Goal: Task Accomplishment & Management: Manage account settings

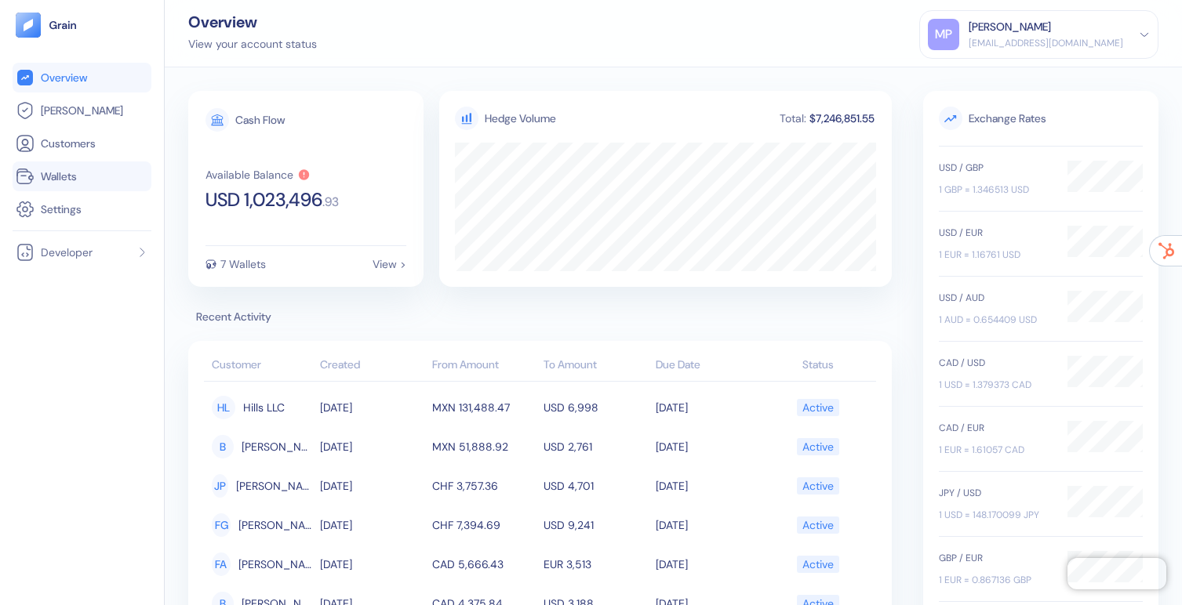
click at [56, 169] on span "Wallets" at bounding box center [59, 177] width 36 height 16
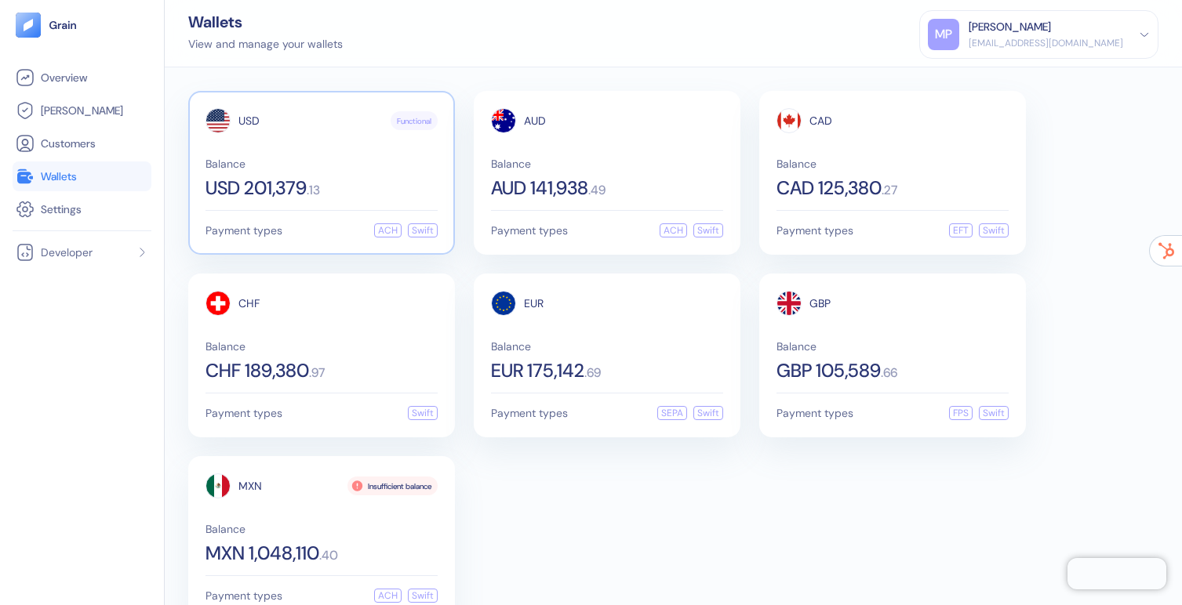
click at [326, 202] on div "USD Functional Balance USD 201,379 . 13 Payment types ACH Swift" at bounding box center [321, 173] width 267 height 164
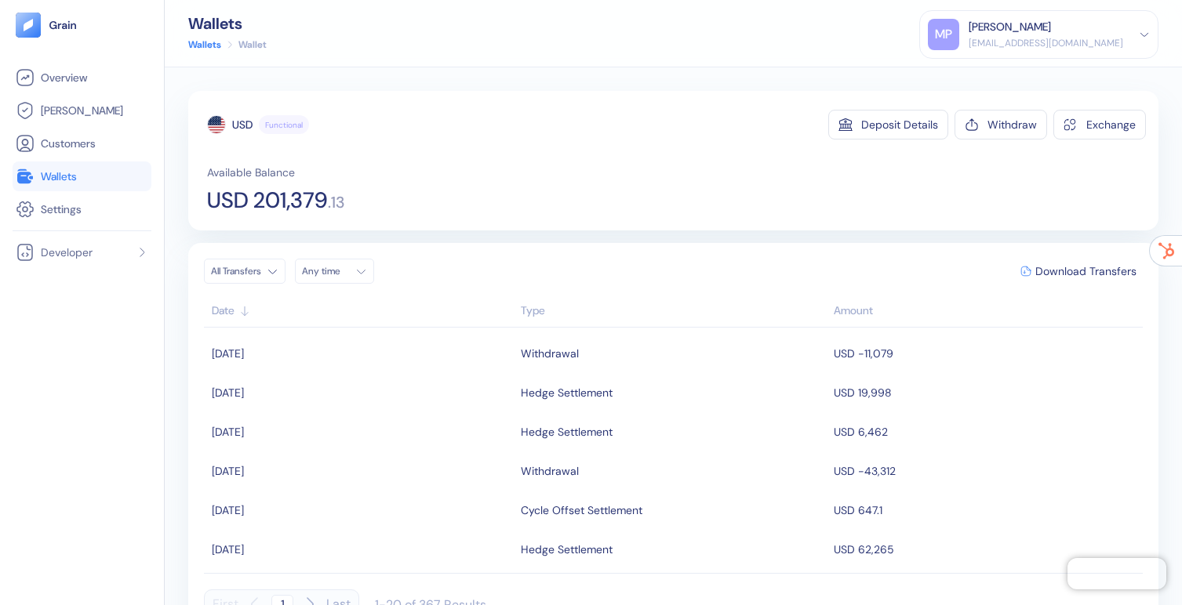
scroll to position [30, 0]
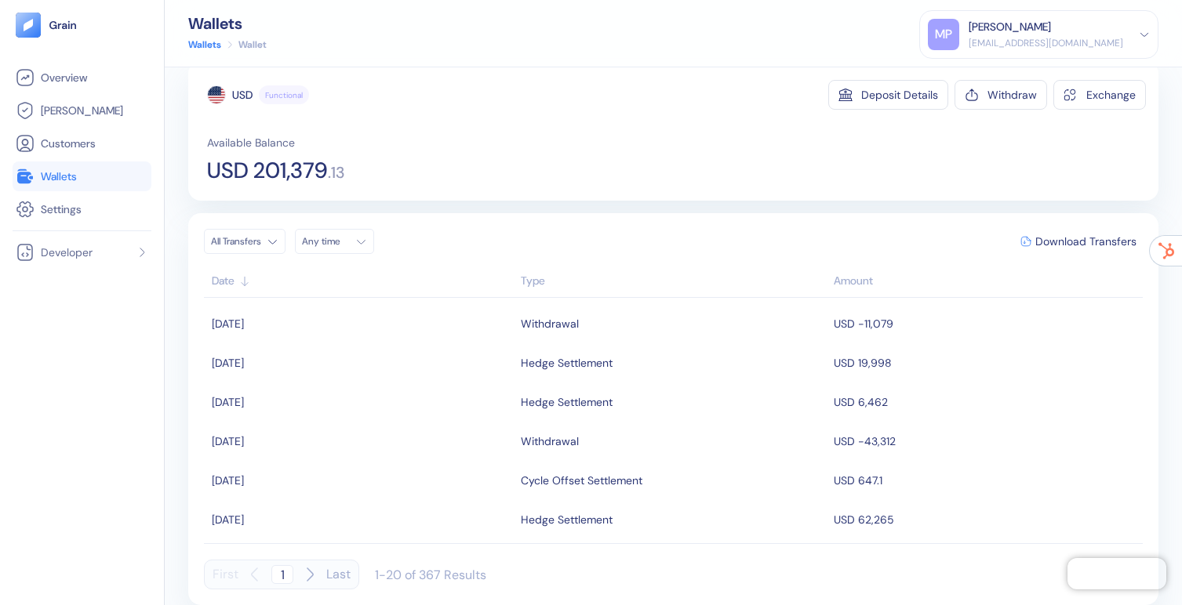
click at [527, 282] on div "Type" at bounding box center [673, 281] width 305 height 16
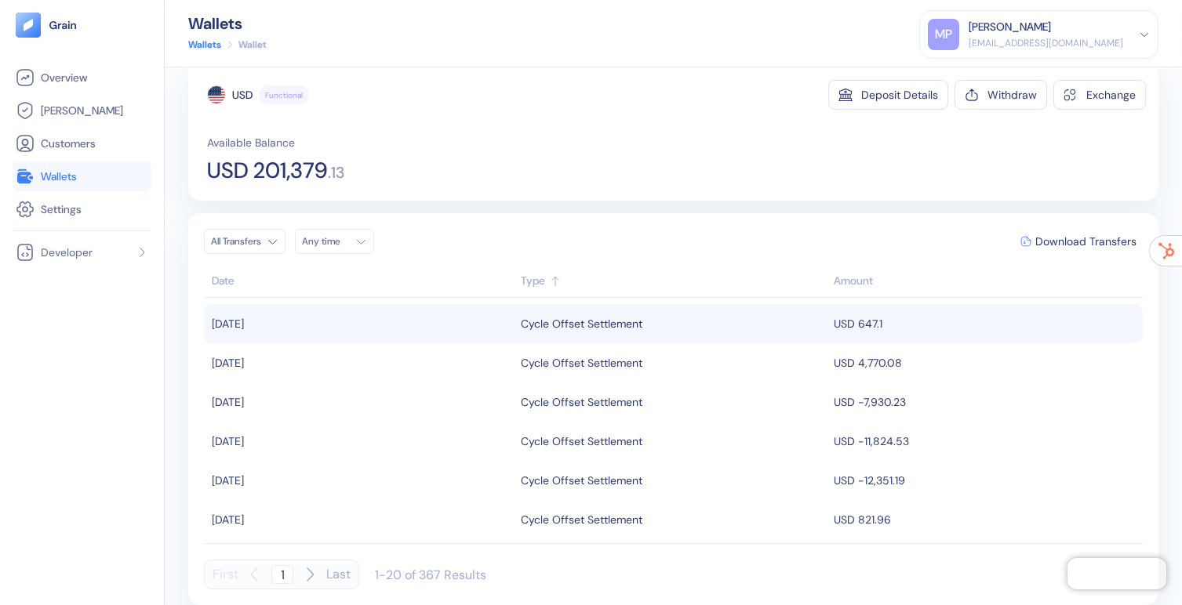
click at [585, 318] on div "Cycle Offset Settlement" at bounding box center [582, 324] width 122 height 27
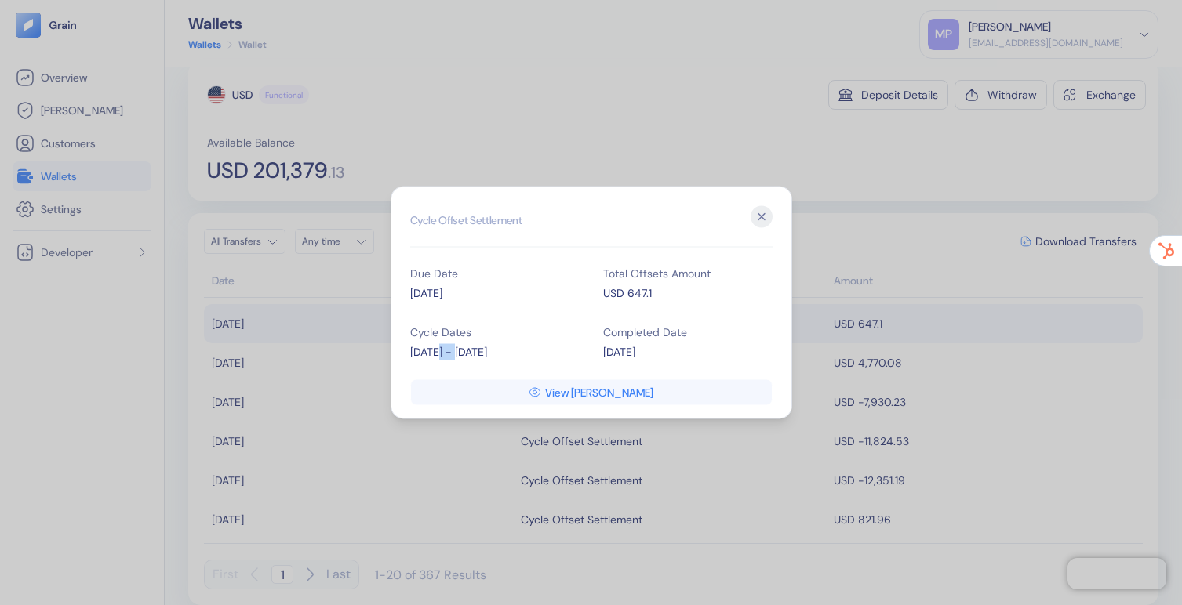
drag, startPoint x: 459, startPoint y: 351, endPoint x: 440, endPoint y: 351, distance: 18.8
click at [440, 351] on div "[DATE] - [DATE]" at bounding box center [494, 352] width 169 height 16
drag, startPoint x: 524, startPoint y: 351, endPoint x: 507, endPoint y: 351, distance: 16.5
click at [507, 351] on div "[DATE] - [DATE]" at bounding box center [494, 352] width 169 height 16
click at [763, 214] on icon "button" at bounding box center [761, 217] width 6 height 6
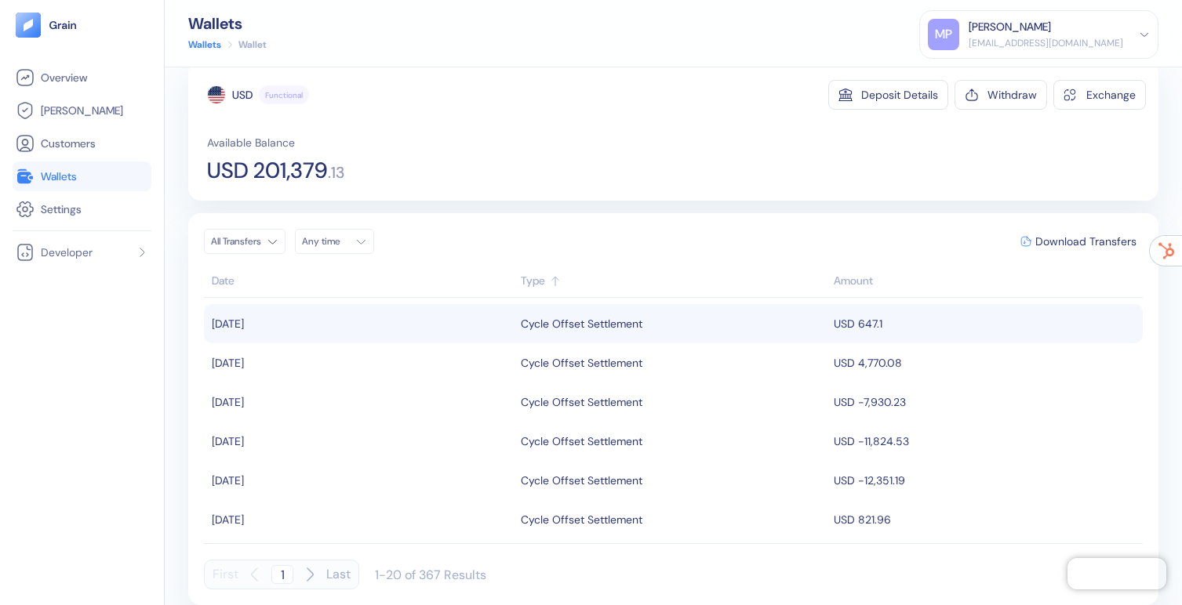
click at [620, 325] on div "Cycle Offset Settlement" at bounding box center [582, 324] width 122 height 27
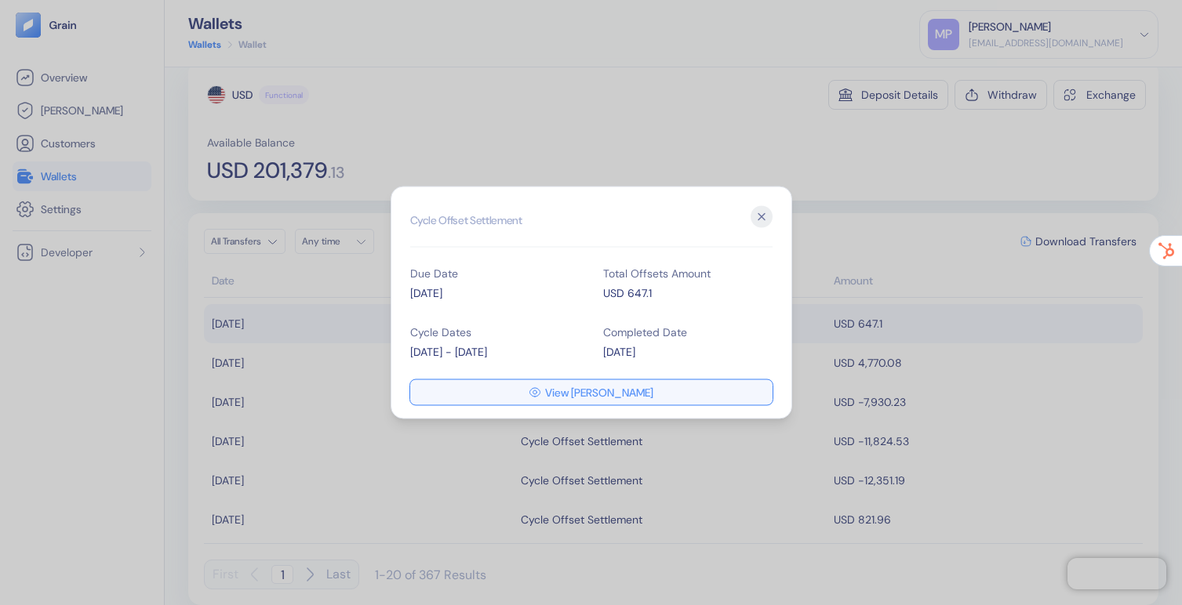
click at [596, 387] on span "View [PERSON_NAME]" at bounding box center [599, 392] width 108 height 11
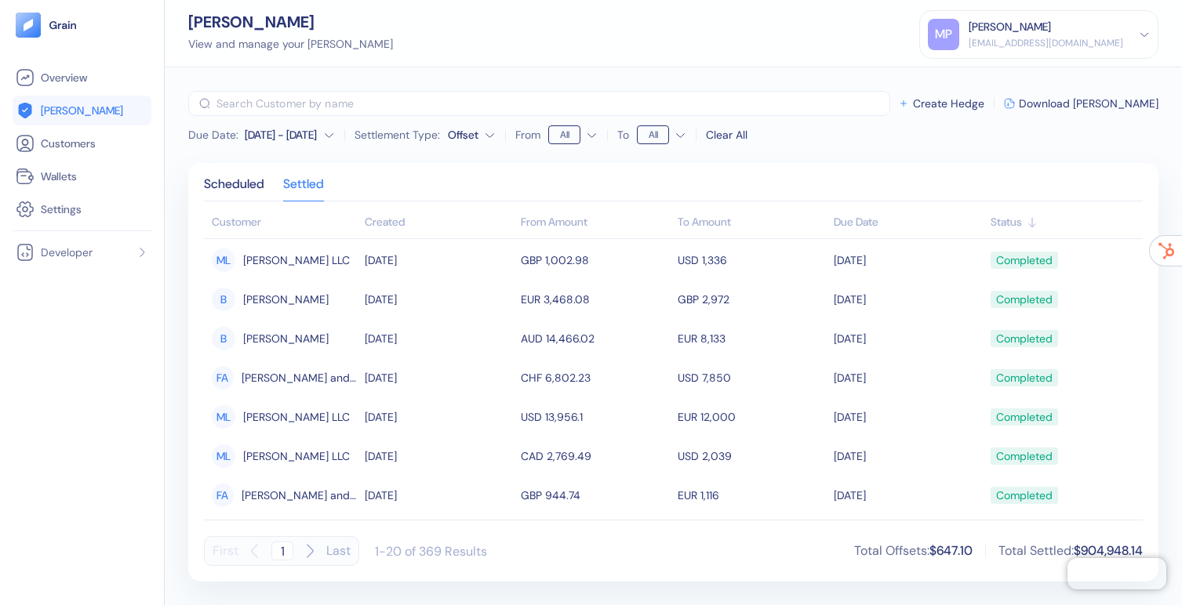
scroll to position [516, 0]
click at [305, 550] on icon "button" at bounding box center [309, 551] width 19 height 19
type input "2"
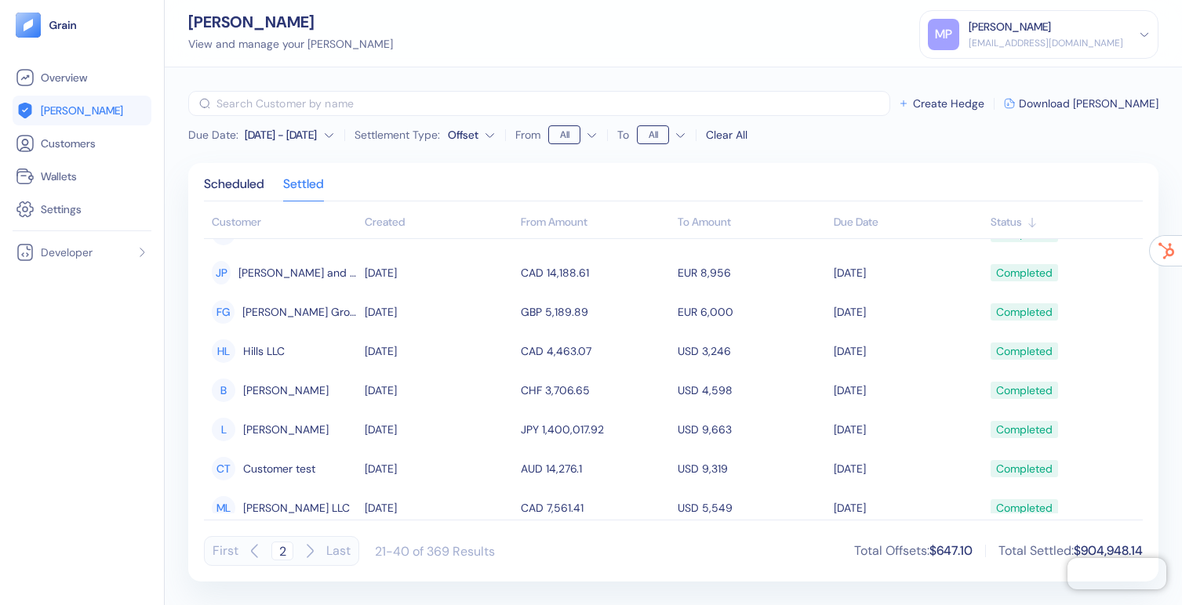
scroll to position [0, 0]
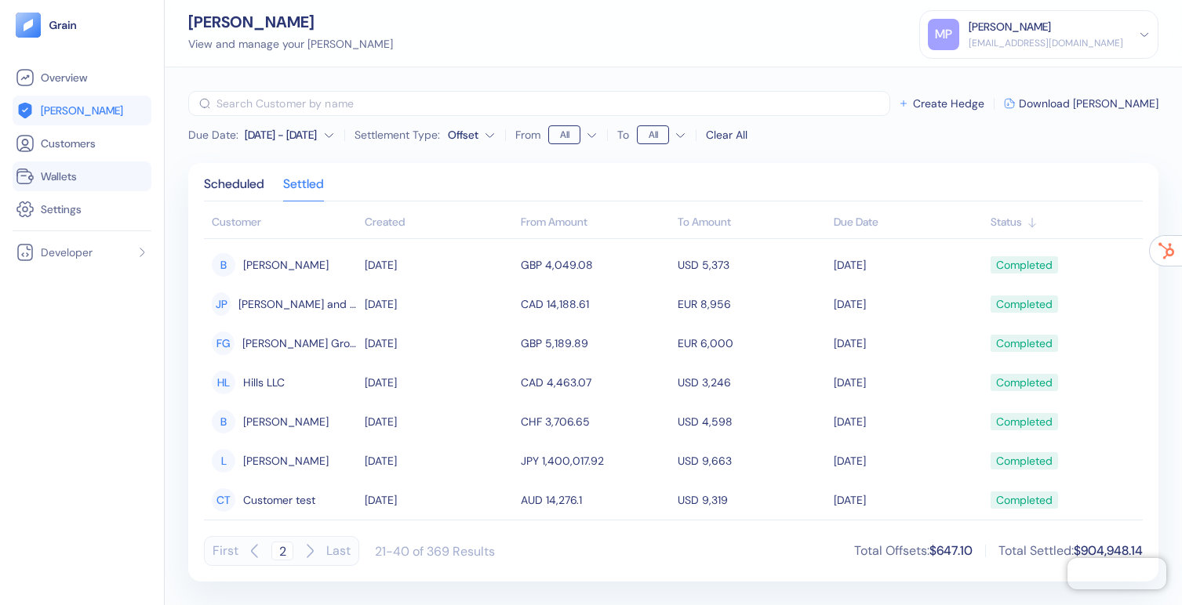
click at [56, 171] on span "Wallets" at bounding box center [59, 177] width 36 height 16
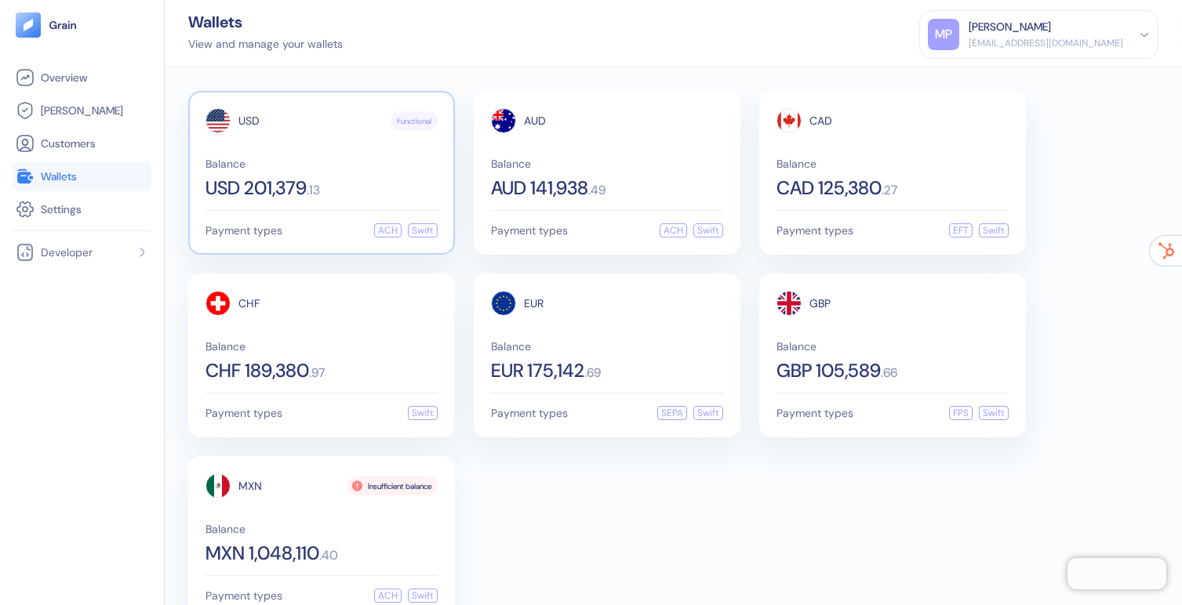
click at [315, 160] on span "Balance" at bounding box center [321, 163] width 232 height 11
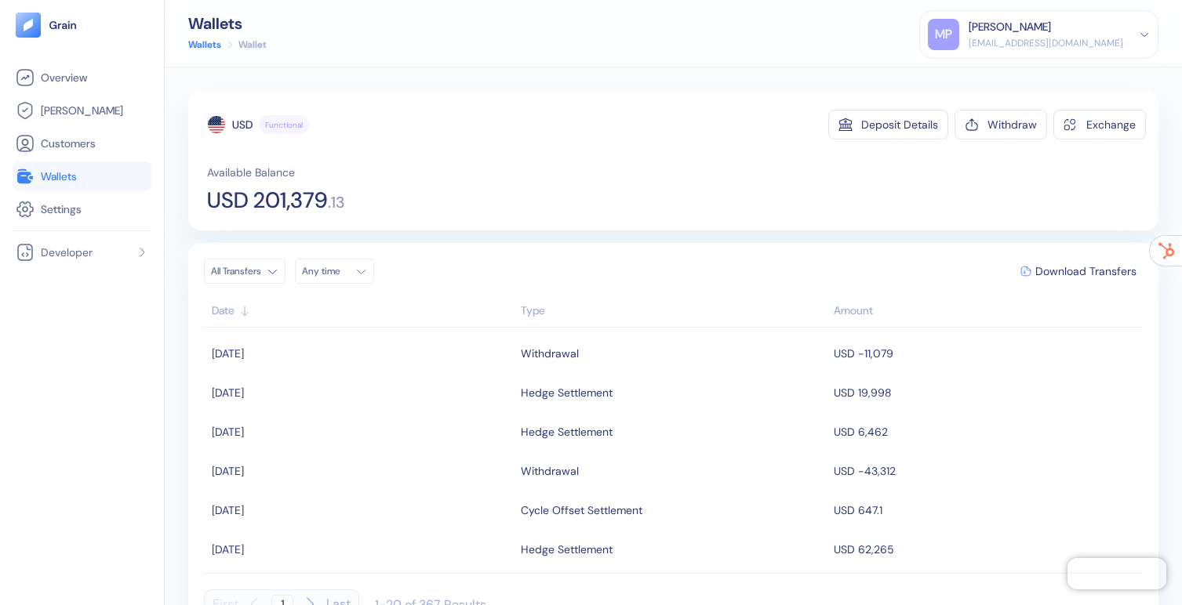
click at [540, 310] on div "Type" at bounding box center [673, 311] width 305 height 16
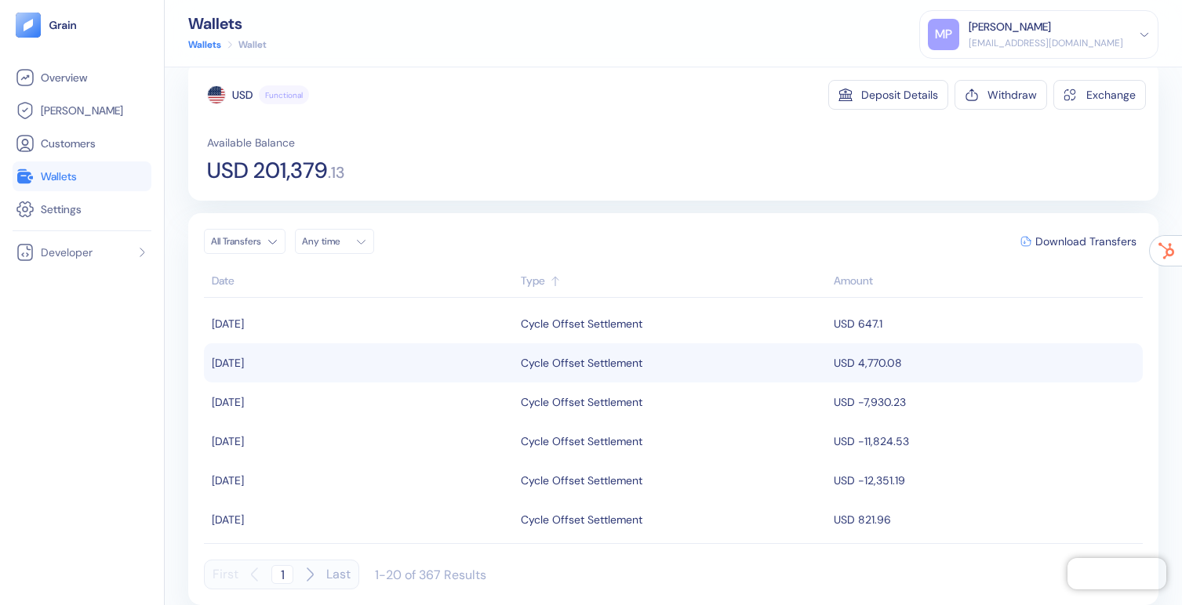
click at [558, 357] on div "Cycle Offset Settlement" at bounding box center [582, 363] width 122 height 27
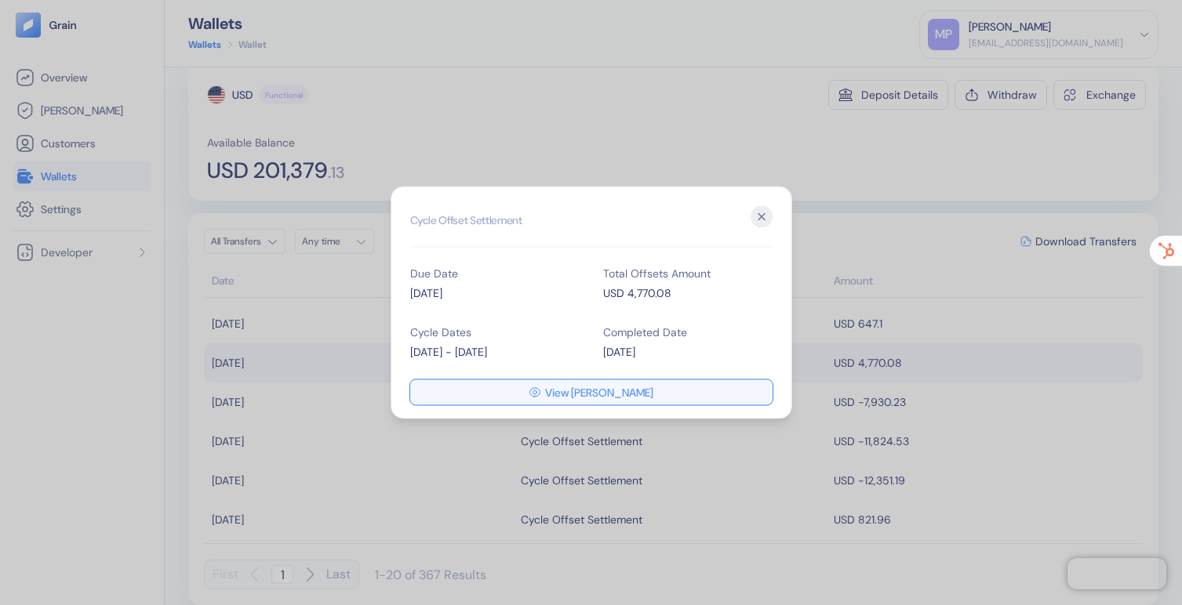
click at [567, 391] on span "View [PERSON_NAME]" at bounding box center [599, 392] width 108 height 11
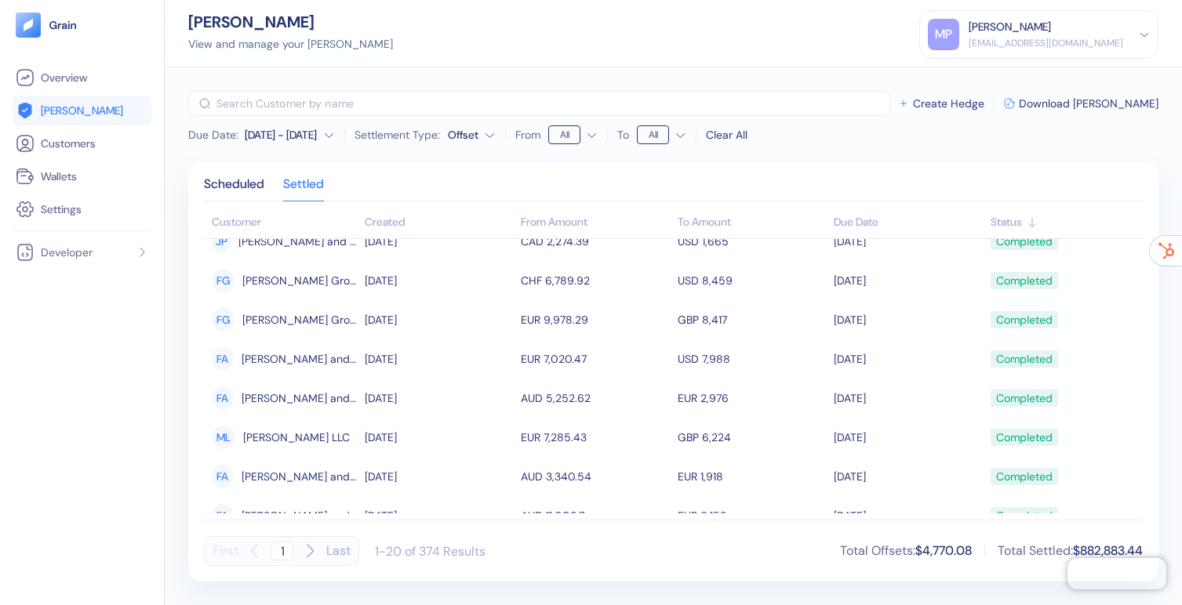
scroll to position [191, 0]
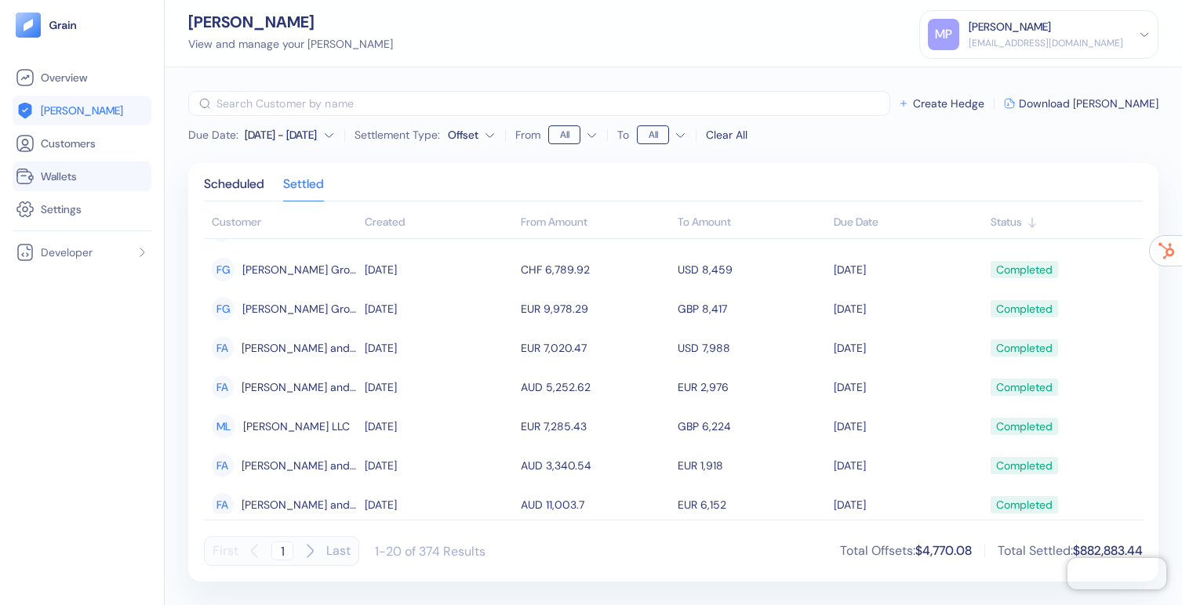
click at [96, 175] on link "Wallets" at bounding box center [82, 176] width 133 height 19
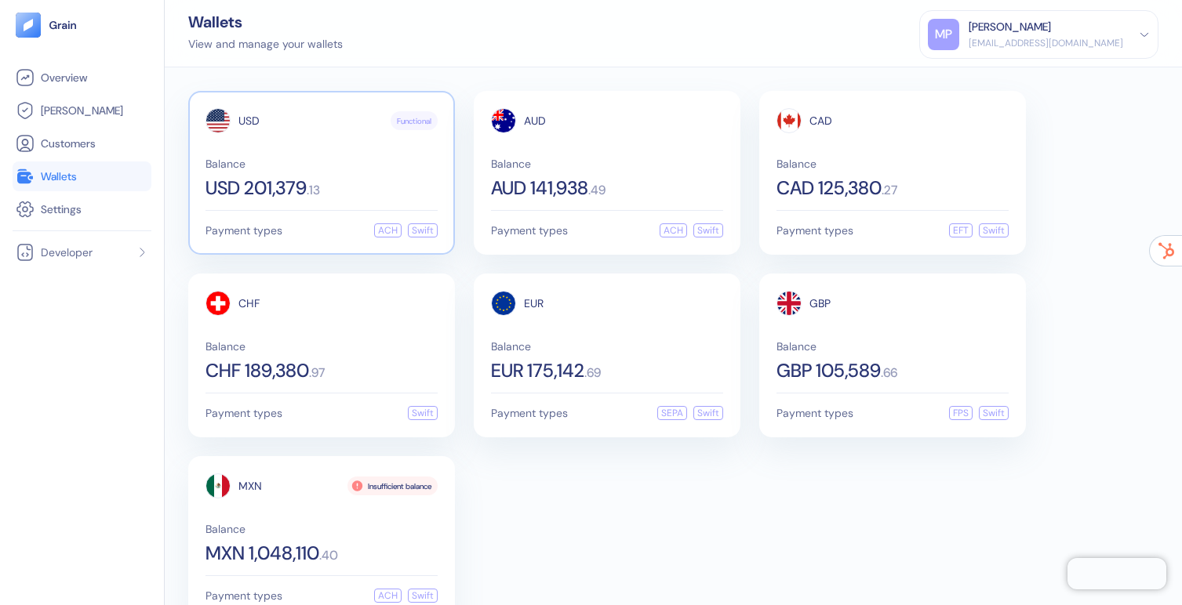
click at [318, 205] on div "USD Functional Balance USD 201,379 . 13 Payment types ACH Swift" at bounding box center [321, 173] width 267 height 164
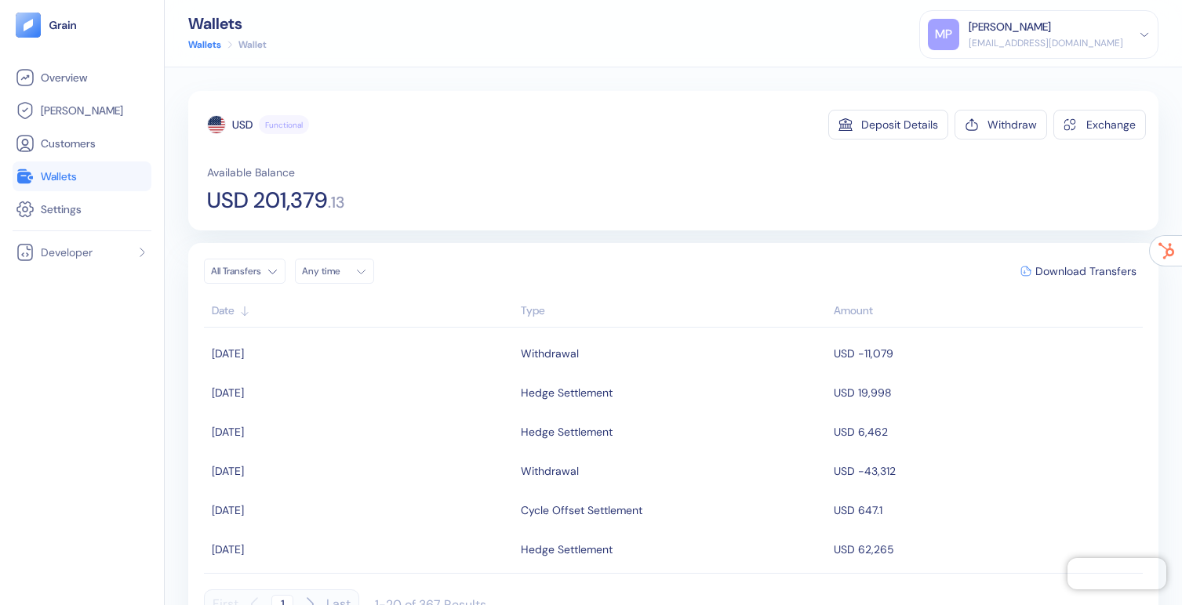
click at [532, 304] on div "Type" at bounding box center [673, 311] width 305 height 16
click at [1012, 127] on div "Withdraw" at bounding box center [1011, 124] width 49 height 11
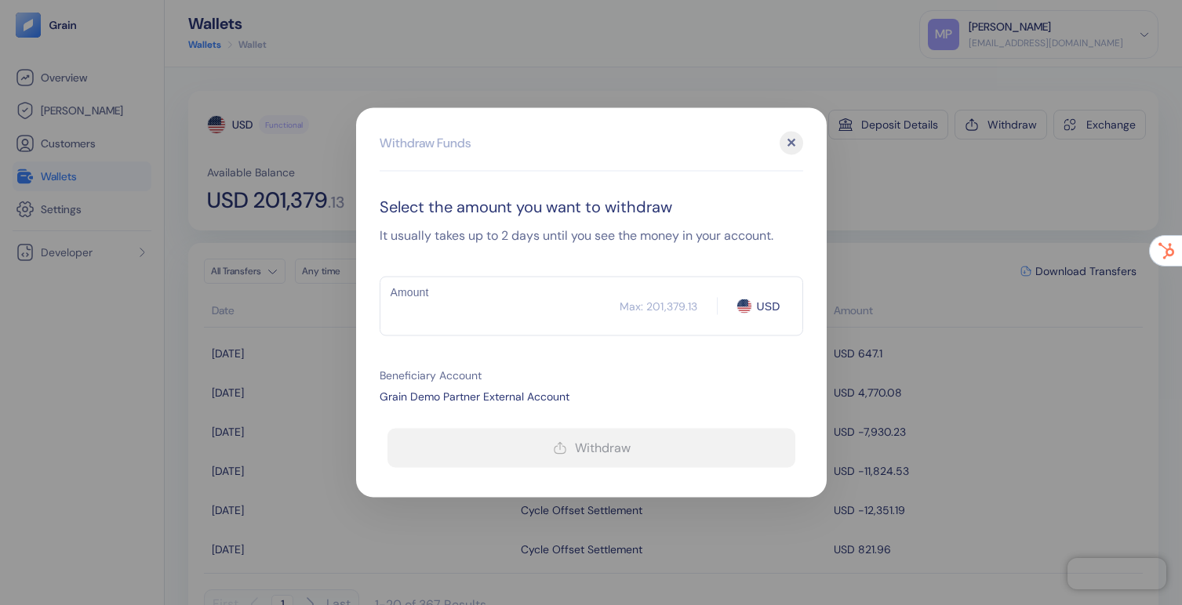
click at [438, 315] on input "Amount" at bounding box center [500, 306] width 240 height 39
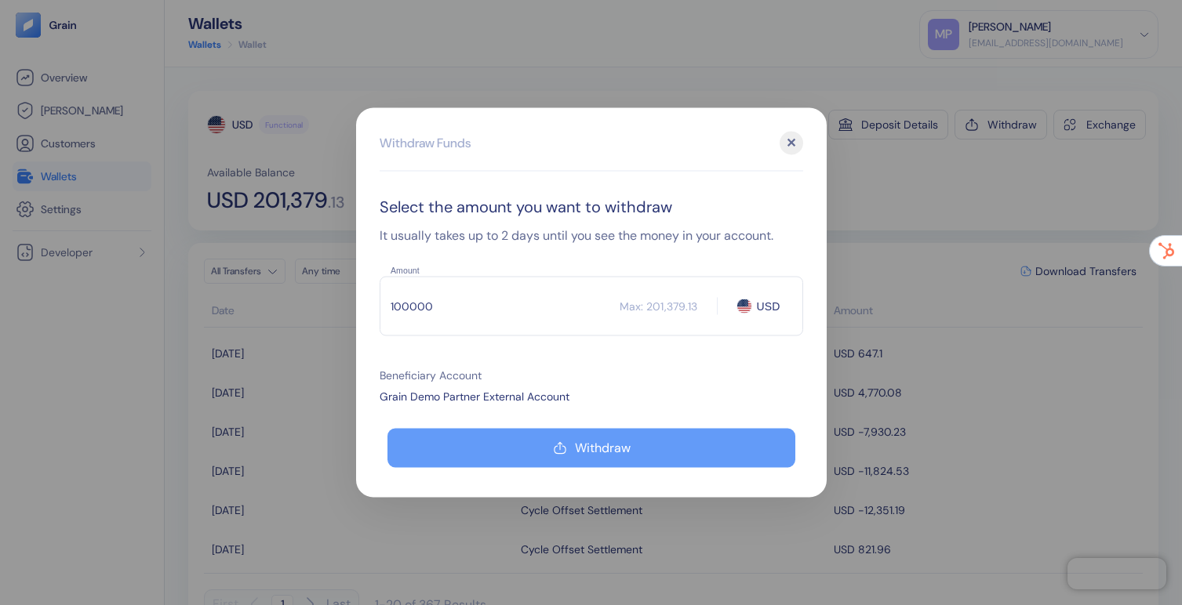
type input "100000"
click at [580, 443] on div "Withdraw" at bounding box center [603, 448] width 56 height 13
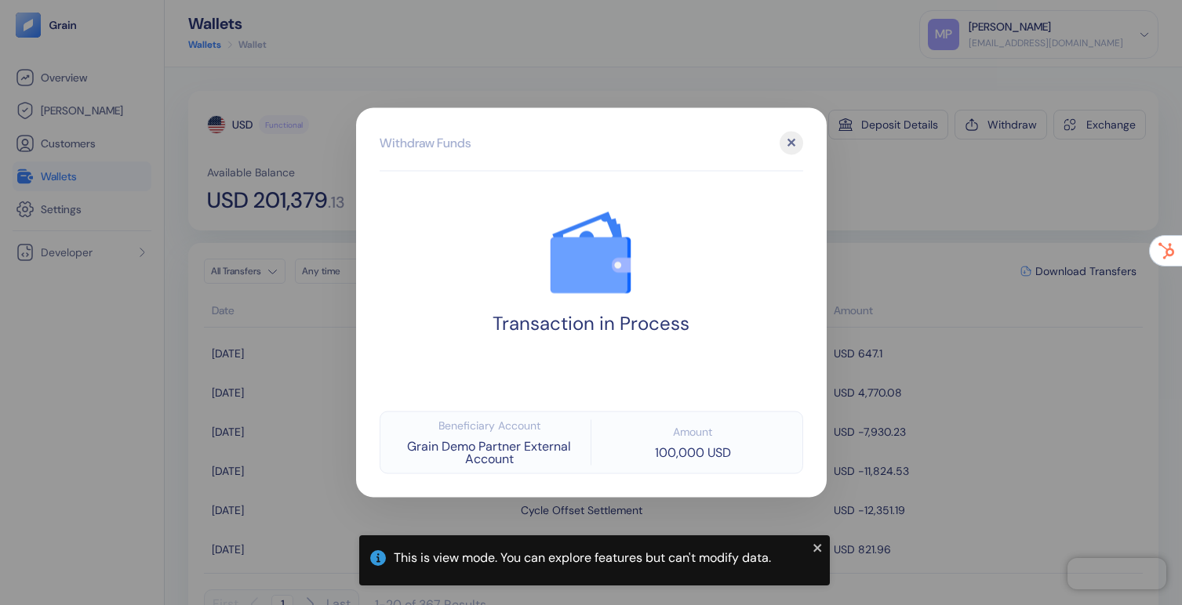
click at [788, 139] on div "✕" at bounding box center [792, 144] width 24 height 24
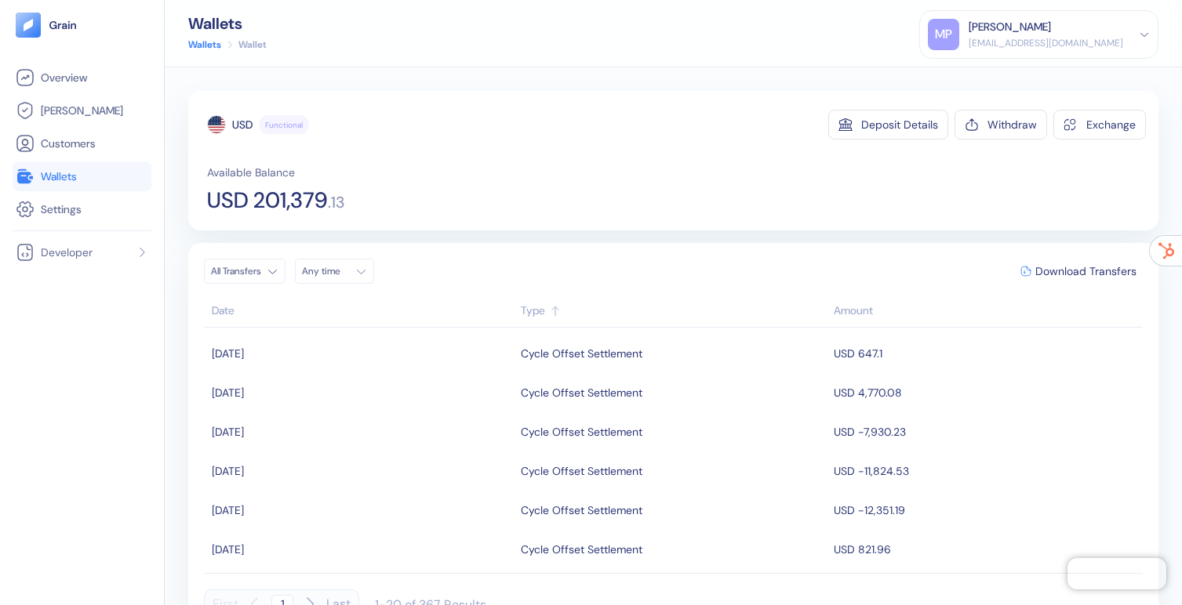
click at [54, 173] on span "Wallets" at bounding box center [59, 177] width 36 height 16
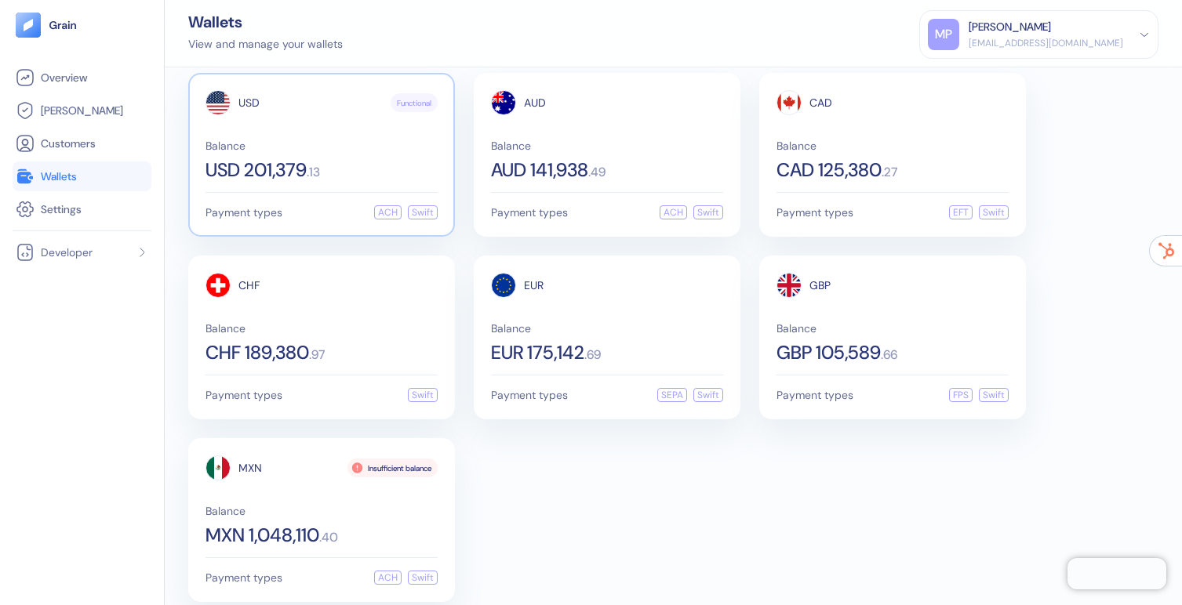
scroll to position [20, 0]
click at [265, 107] on div "USD Functional" at bounding box center [321, 101] width 232 height 25
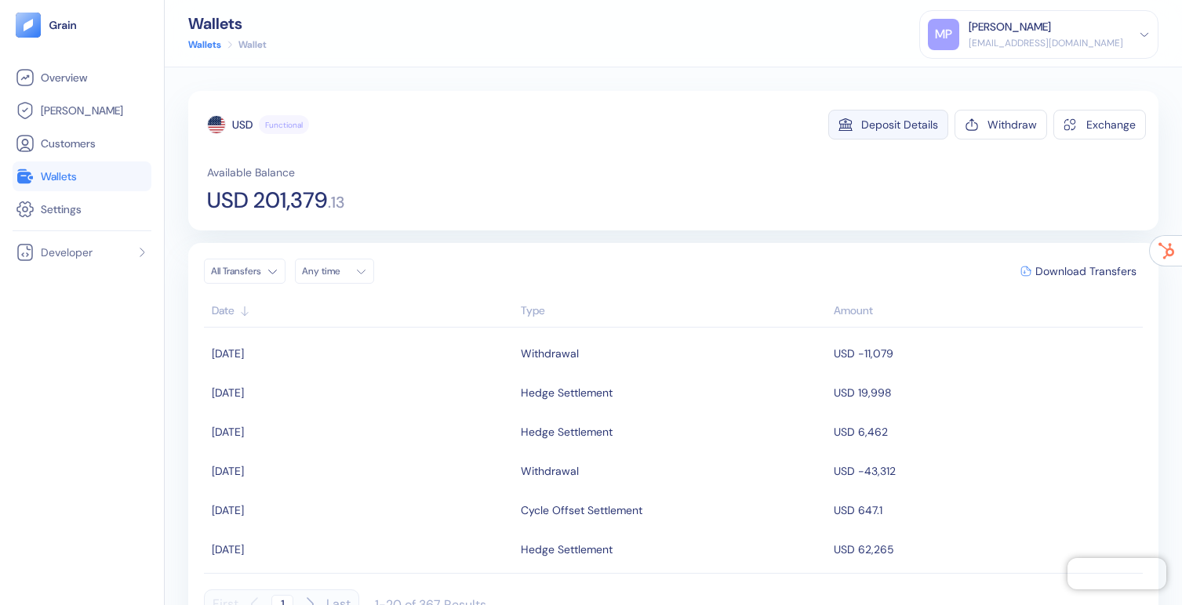
click at [925, 126] on div "Deposit Details" at bounding box center [899, 124] width 77 height 11
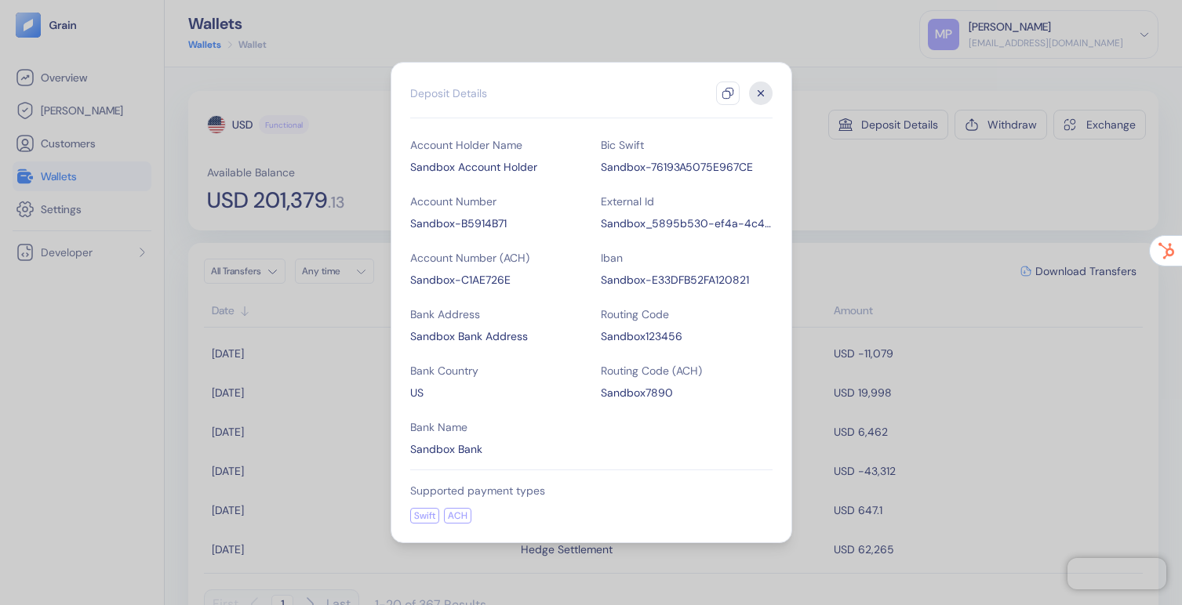
click at [757, 93] on icon "button" at bounding box center [761, 94] width 24 height 24
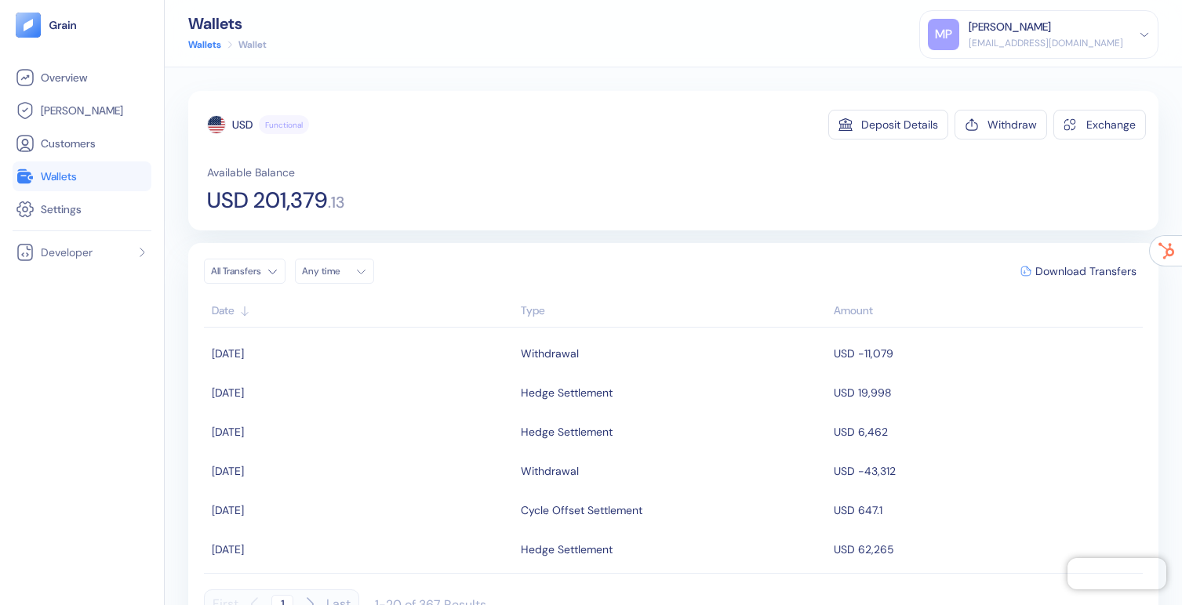
click at [75, 176] on span "Wallets" at bounding box center [59, 177] width 36 height 16
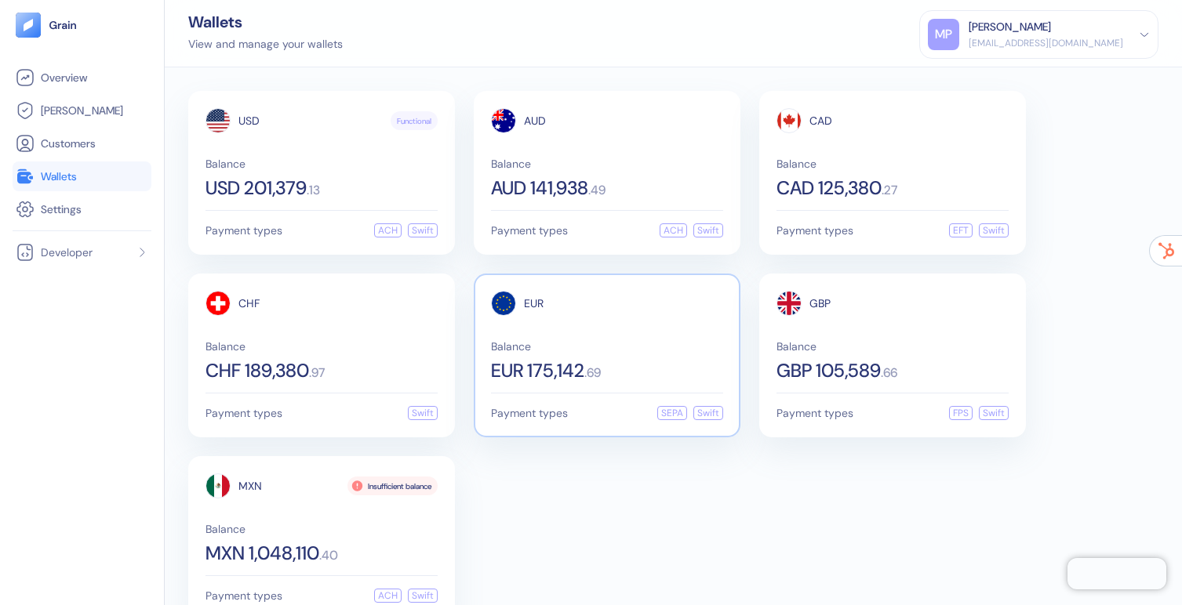
click at [562, 341] on span "Balance" at bounding box center [607, 346] width 232 height 11
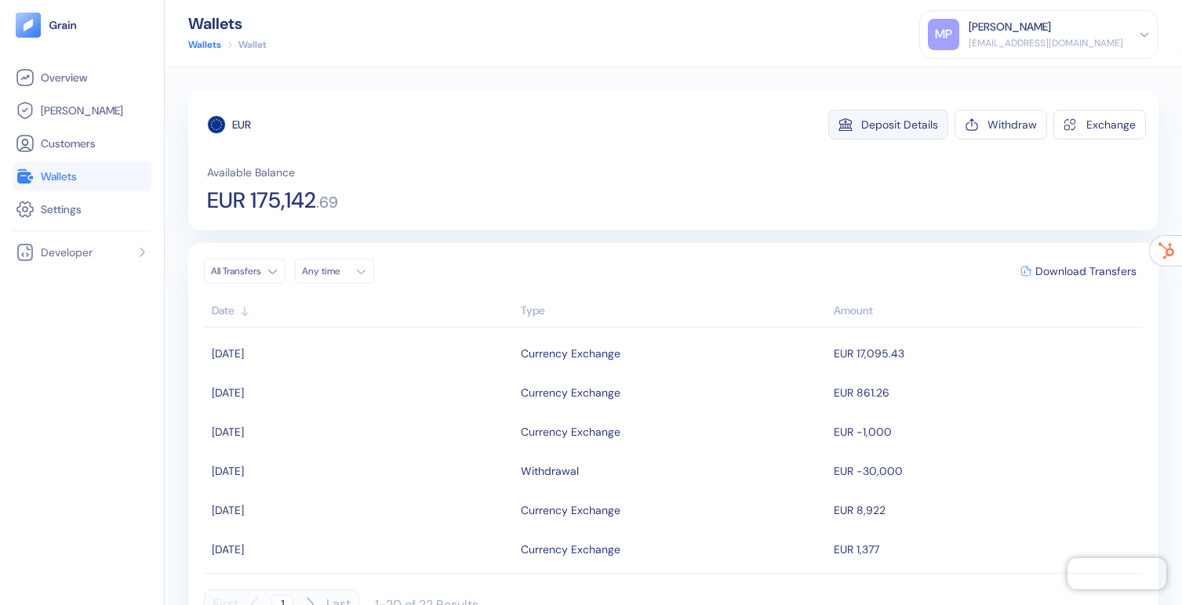
click at [904, 129] on div "Deposit Details" at bounding box center [899, 124] width 77 height 11
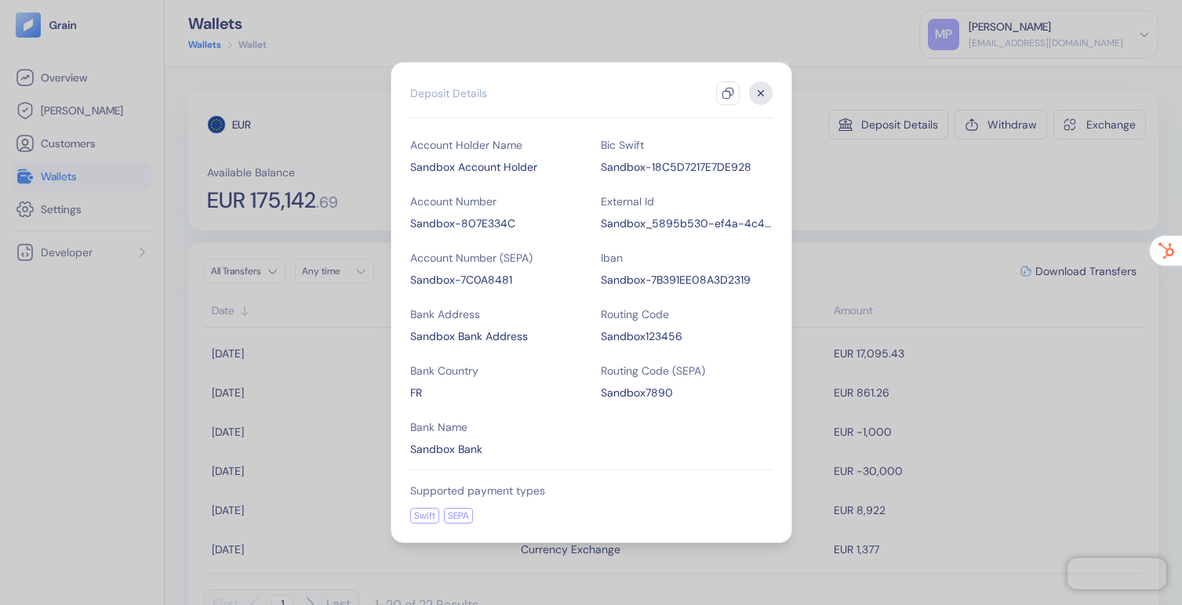
click at [764, 93] on icon "button" at bounding box center [761, 94] width 24 height 24
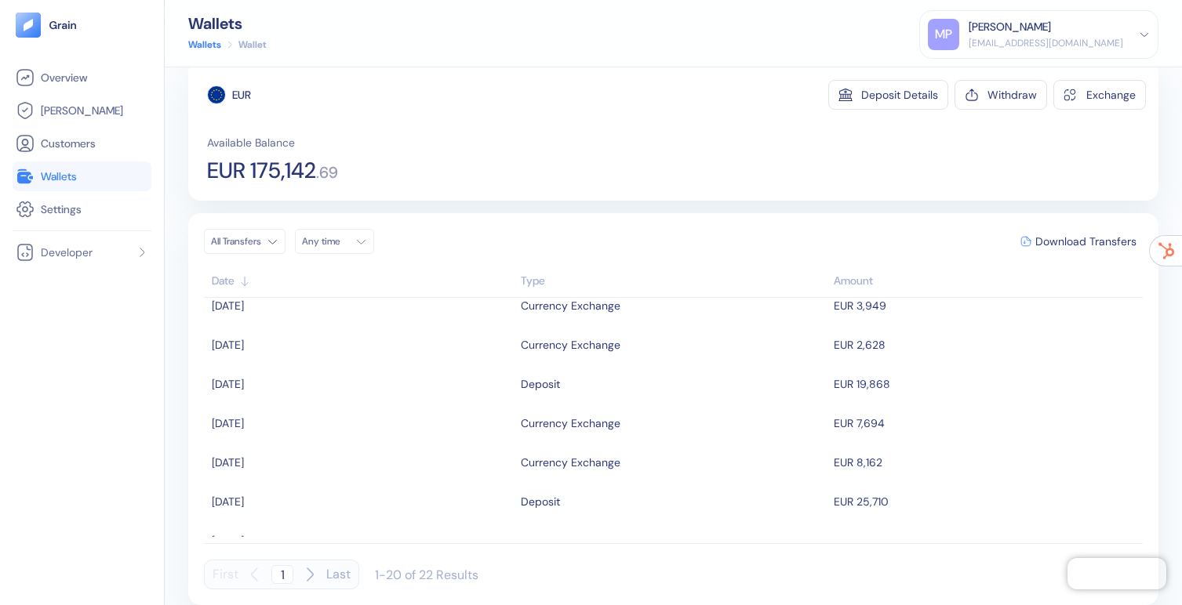
scroll to position [537, 0]
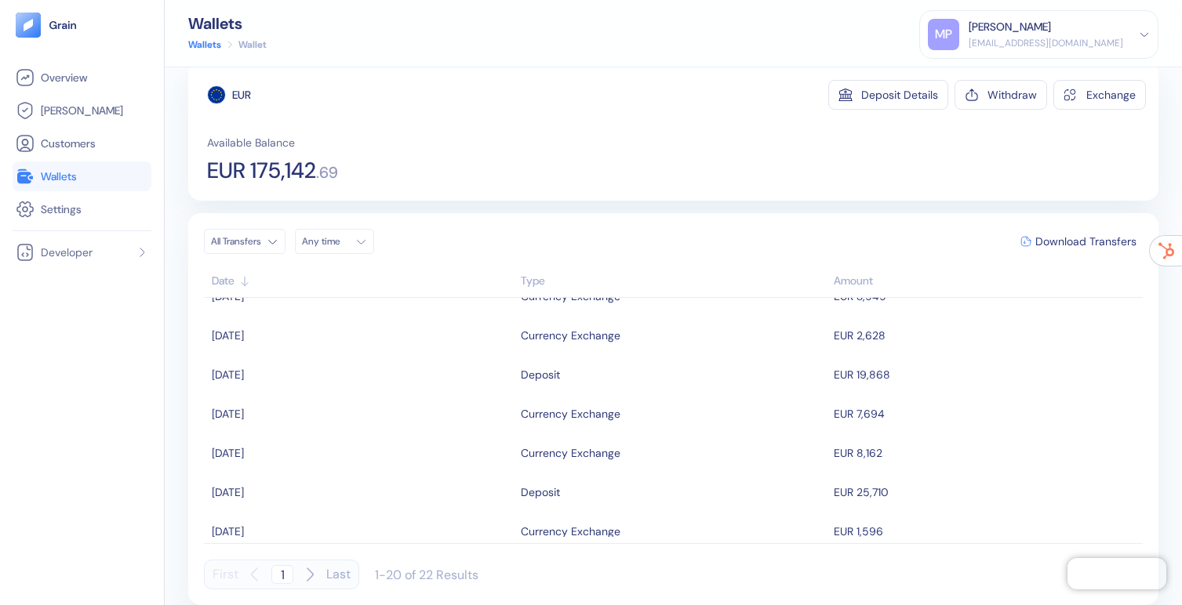
click at [522, 278] on div "Type" at bounding box center [673, 281] width 305 height 16
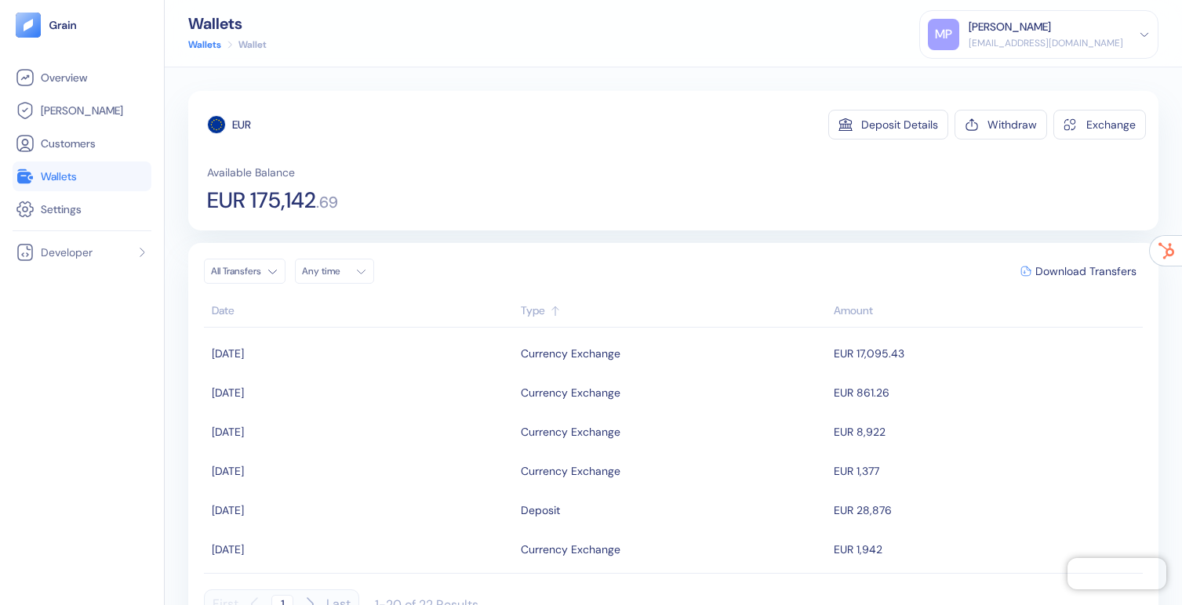
scroll to position [20, 0]
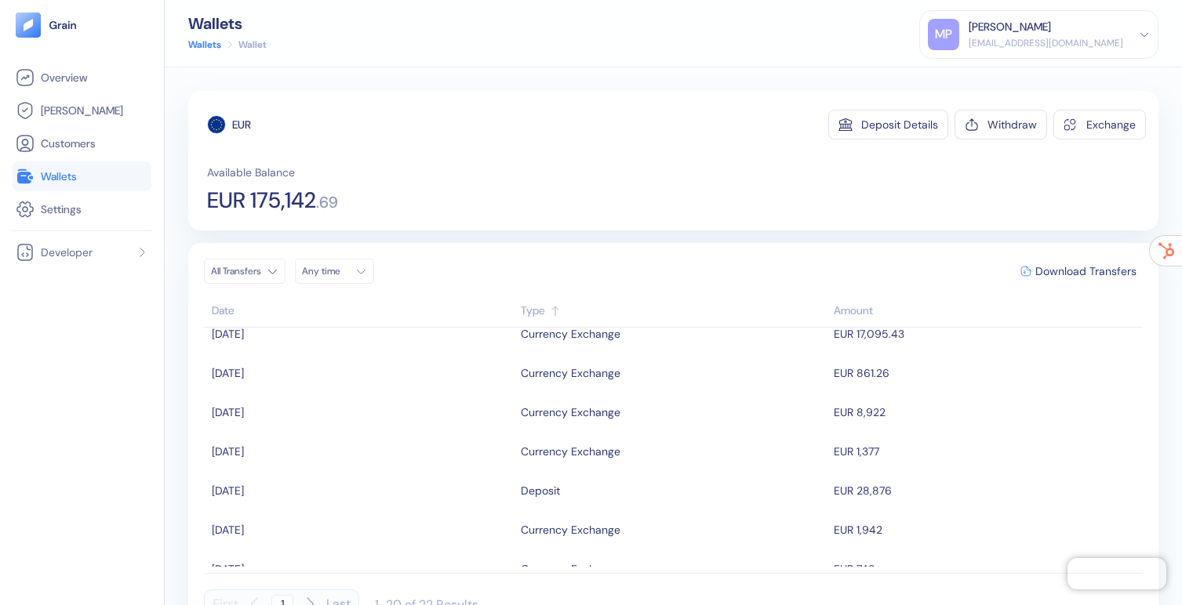
click at [80, 162] on li "Wallets" at bounding box center [82, 177] width 139 height 30
click at [81, 180] on link "Wallets" at bounding box center [82, 176] width 133 height 19
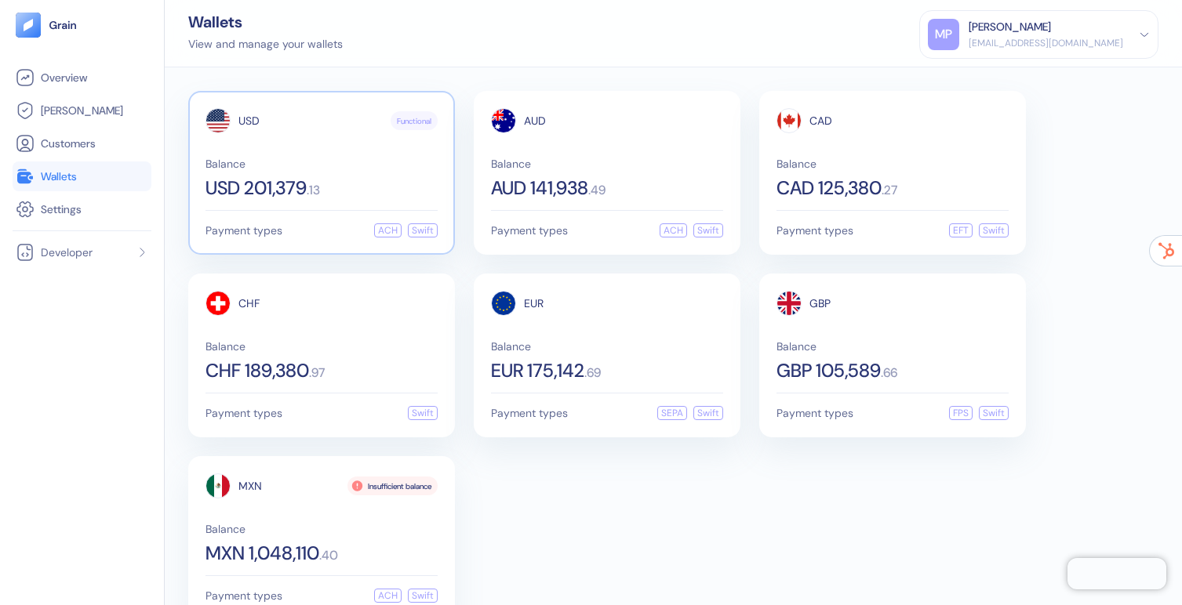
click at [280, 158] on div "USD Functional Balance USD 201,379 . 13" at bounding box center [321, 152] width 232 height 89
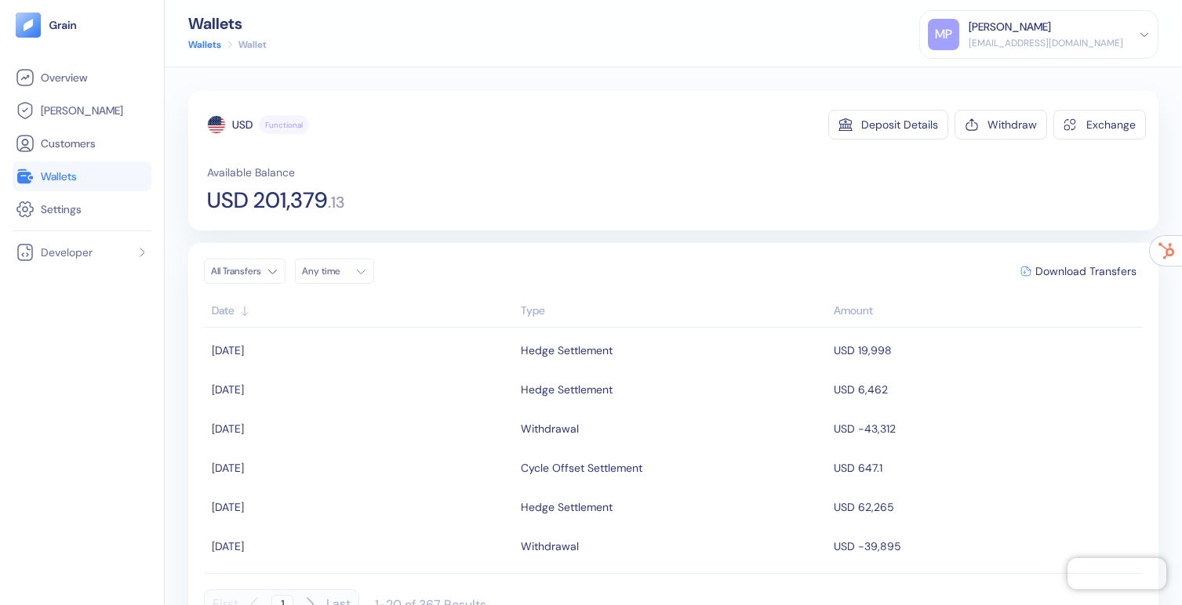
scroll to position [36, 0]
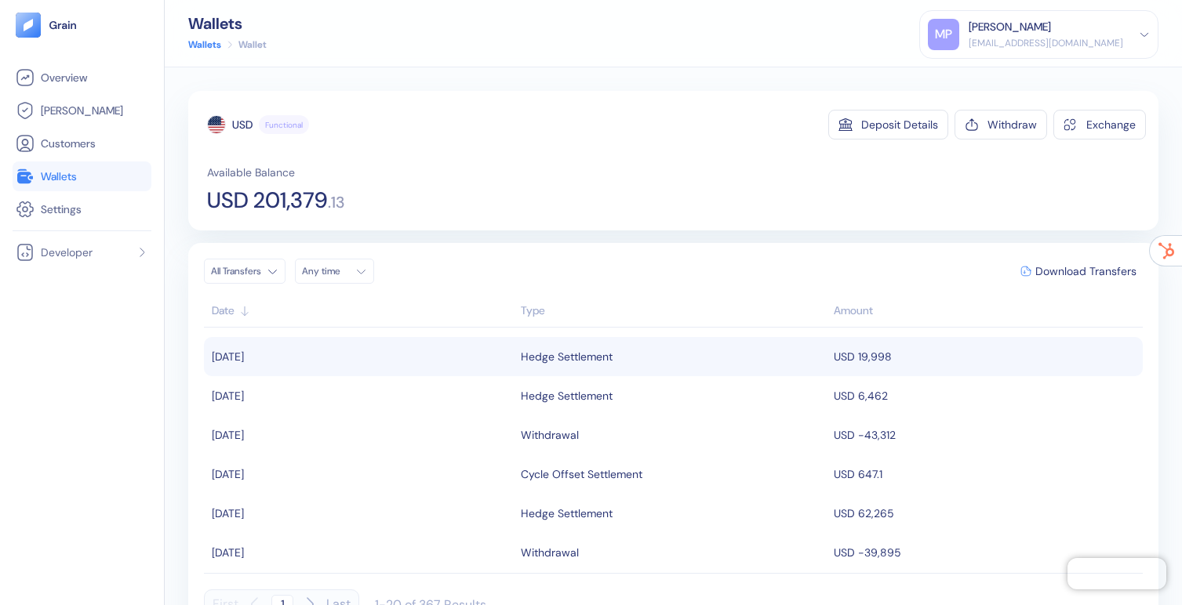
click at [554, 362] on div "Hedge Settlement" at bounding box center [567, 357] width 92 height 27
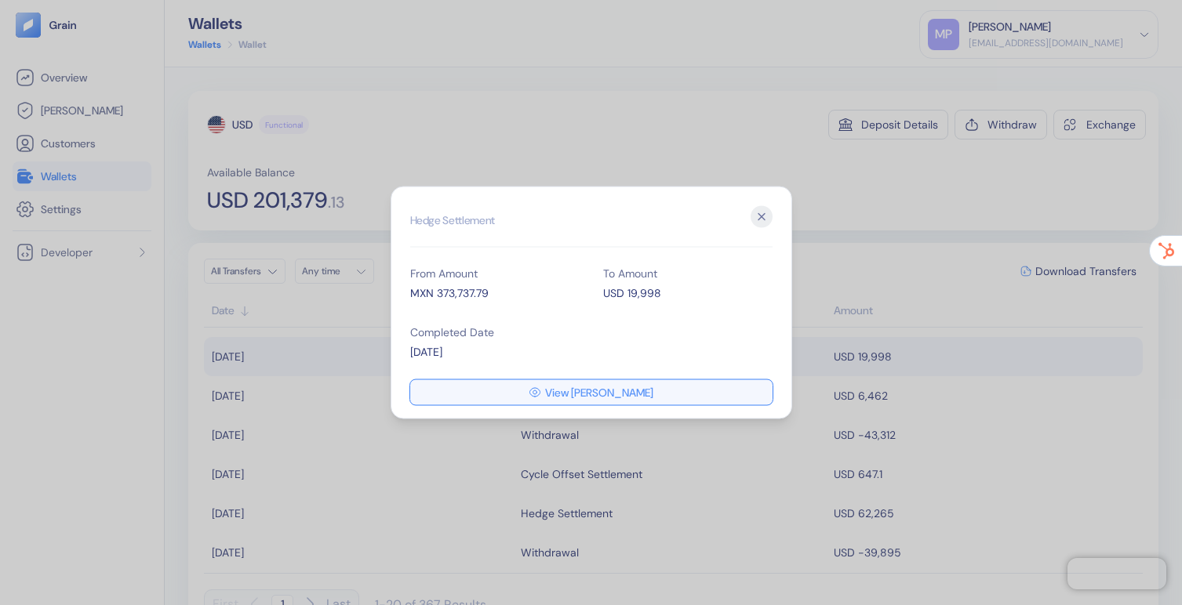
click at [568, 390] on span "View [PERSON_NAME]" at bounding box center [599, 392] width 108 height 11
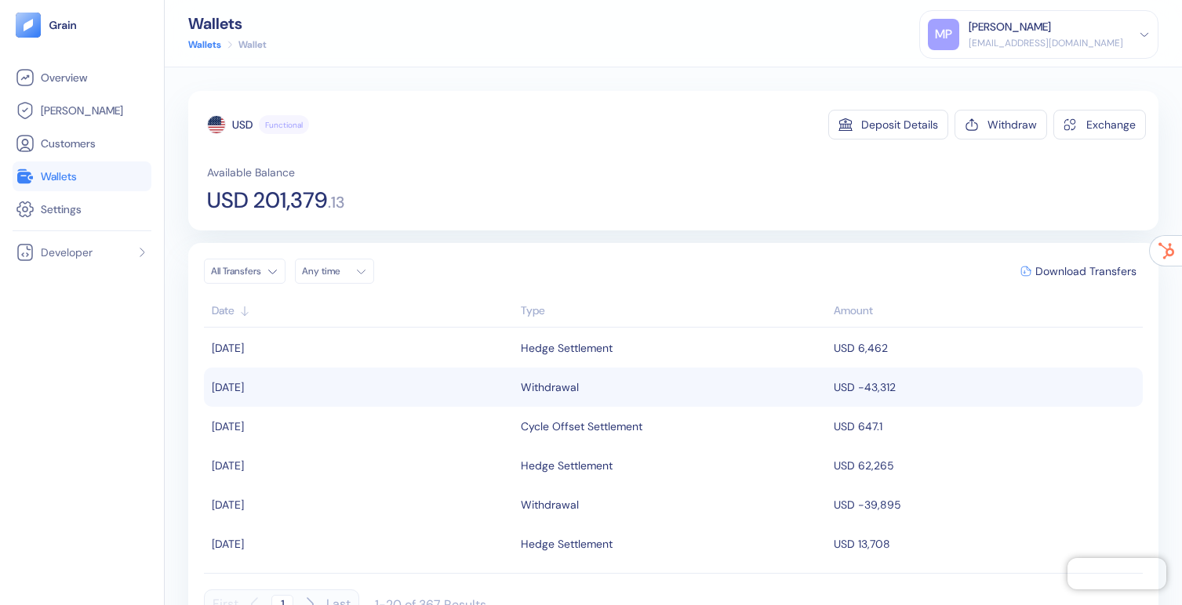
scroll to position [98, 0]
